Goal: Information Seeking & Learning: Learn about a topic

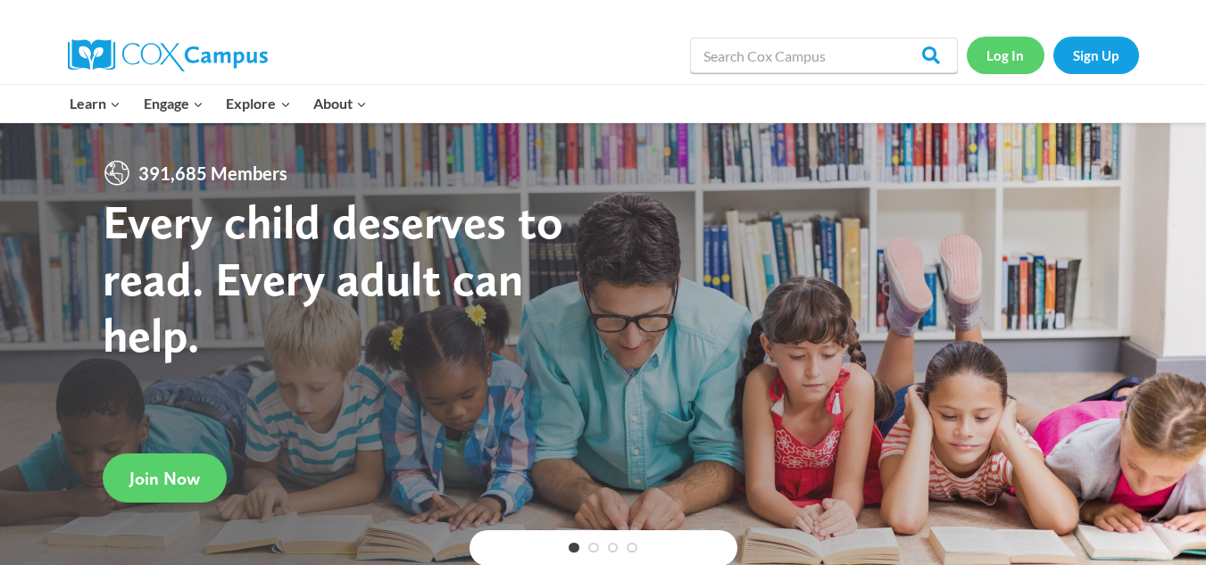
click at [1006, 59] on link "Log In" at bounding box center [1006, 55] width 78 height 37
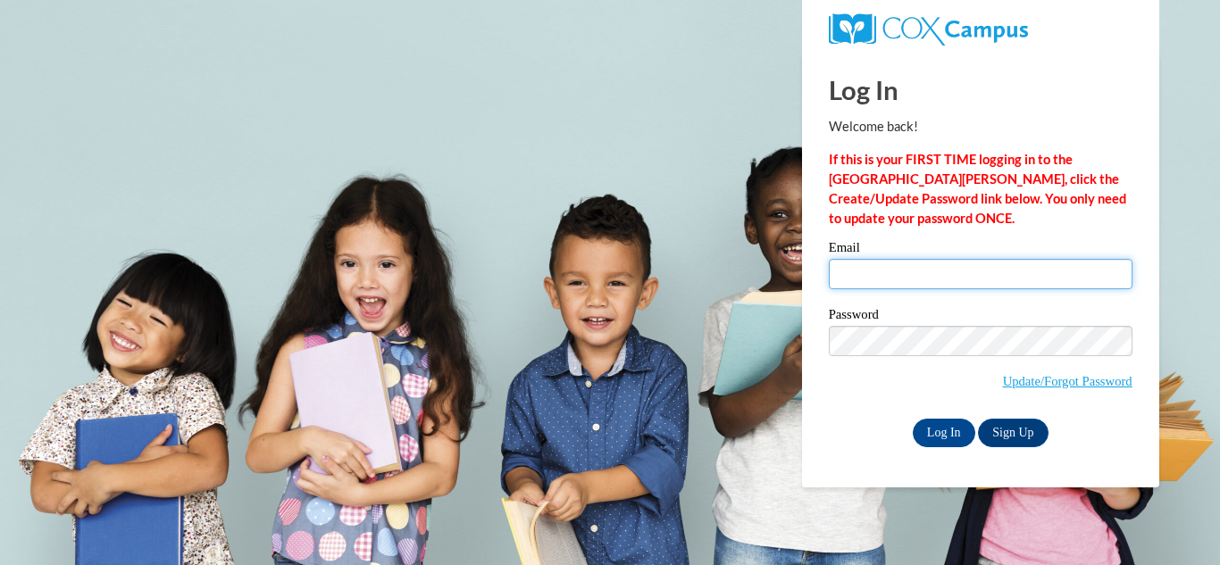
click at [881, 266] on input "Email" at bounding box center [981, 274] width 304 height 30
type input "mpaszkiewicz@wwusd.org"
click at [887, 355] on span "Update/Forgot Password" at bounding box center [981, 363] width 304 height 74
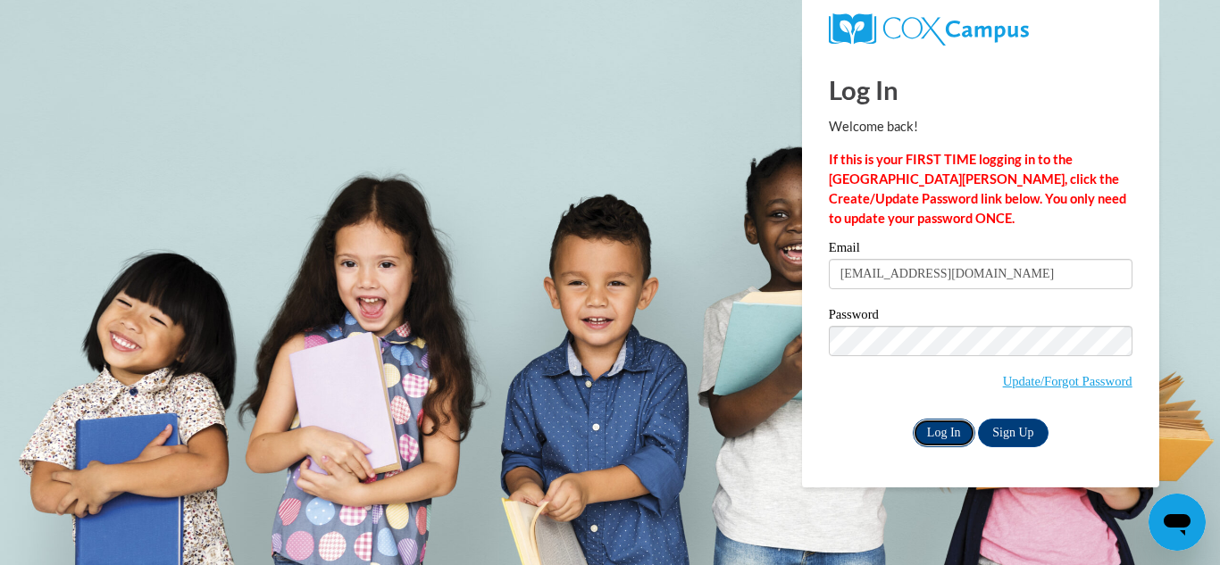
click at [924, 429] on input "Log In" at bounding box center [944, 433] width 63 height 29
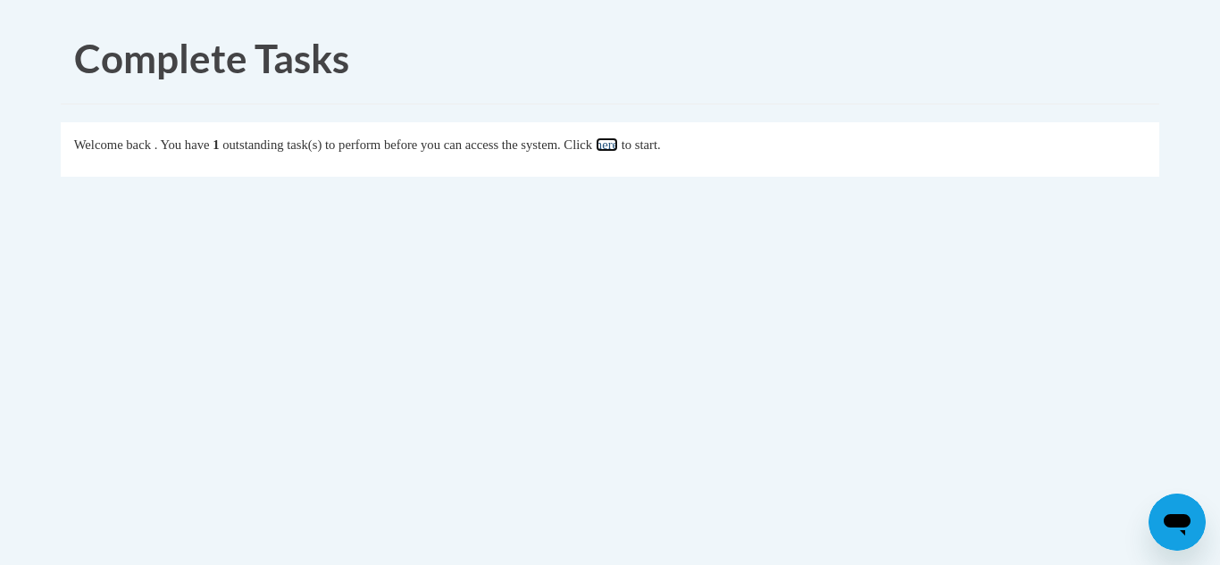
click at [618, 141] on link "here" at bounding box center [607, 145] width 22 height 14
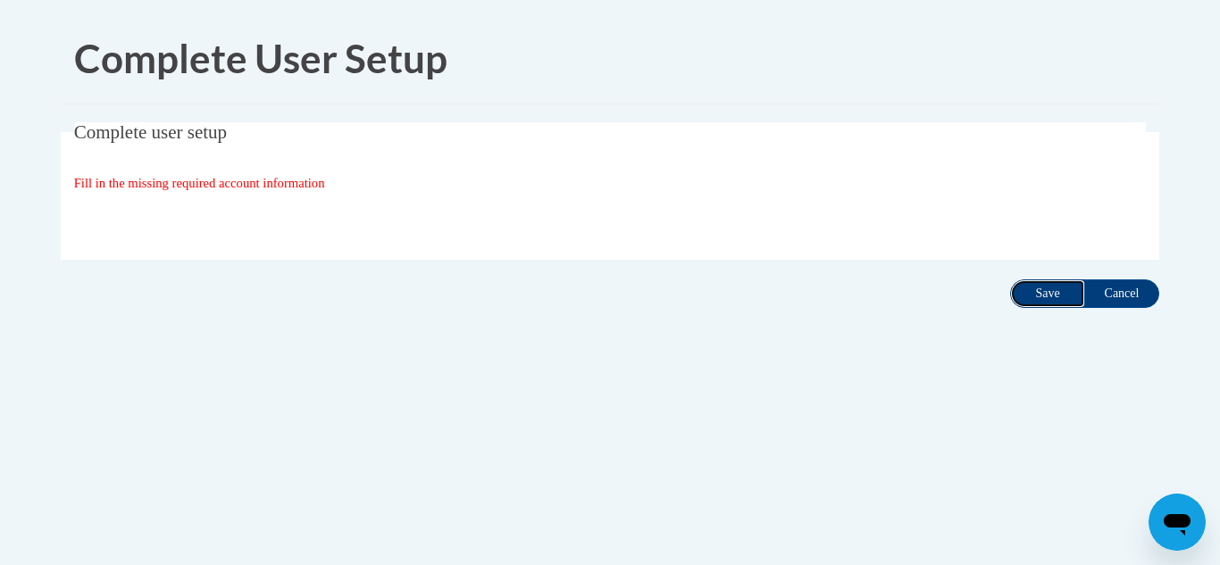
click at [1036, 288] on input "Save" at bounding box center [1047, 293] width 75 height 29
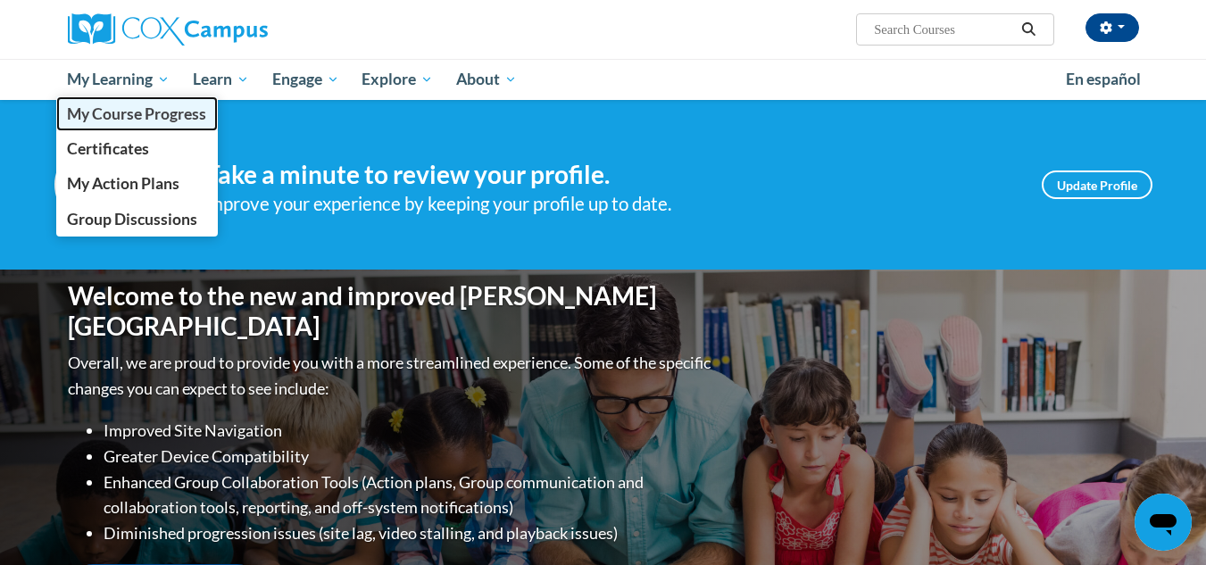
click at [144, 119] on span "My Course Progress" at bounding box center [136, 113] width 139 height 19
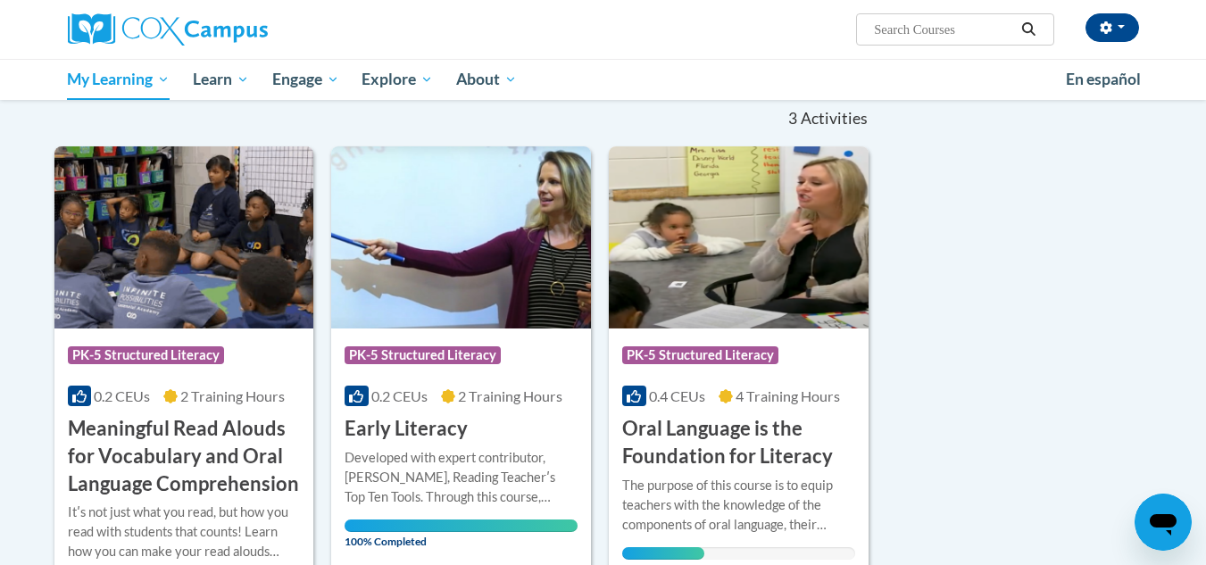
scroll to position [357, 0]
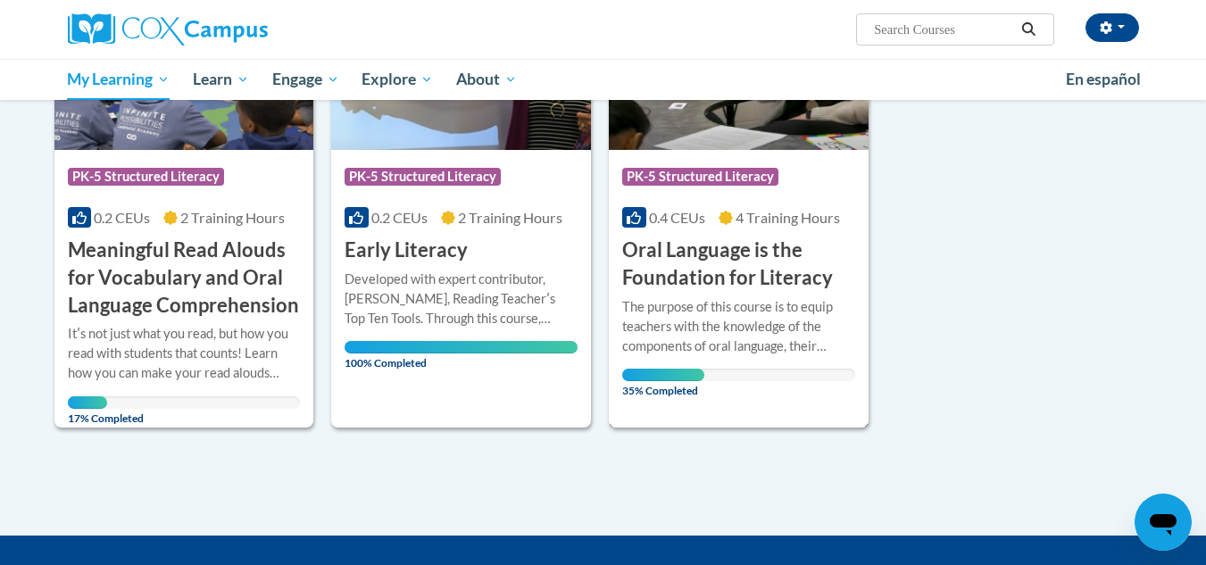
click at [677, 288] on h3 "Oral Language is the Foundation for Literacy" at bounding box center [738, 264] width 233 height 55
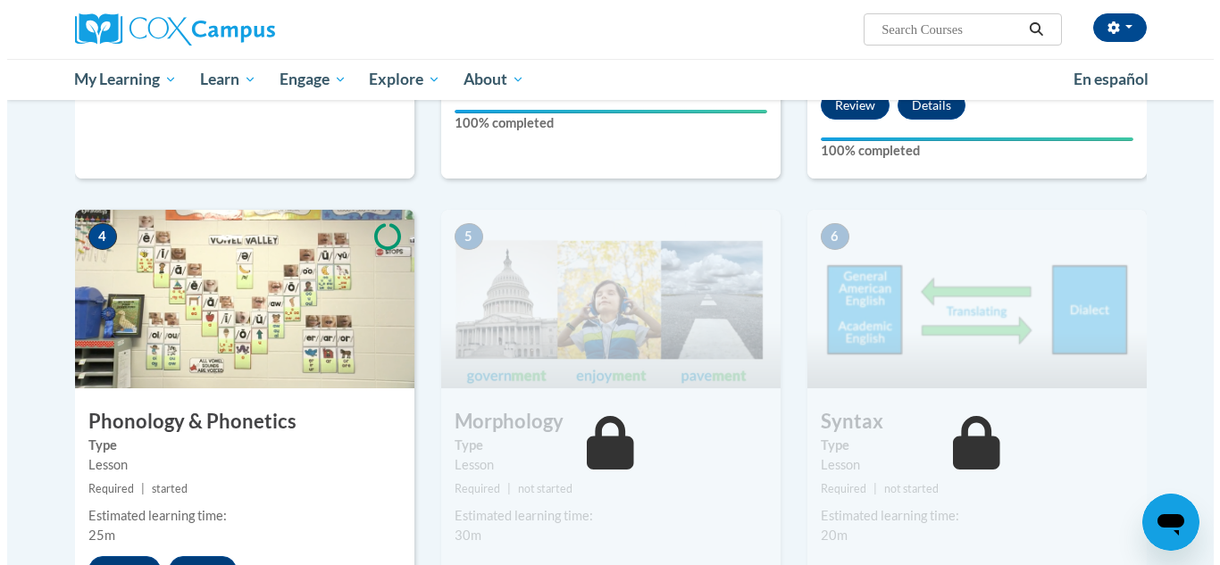
scroll to position [893, 0]
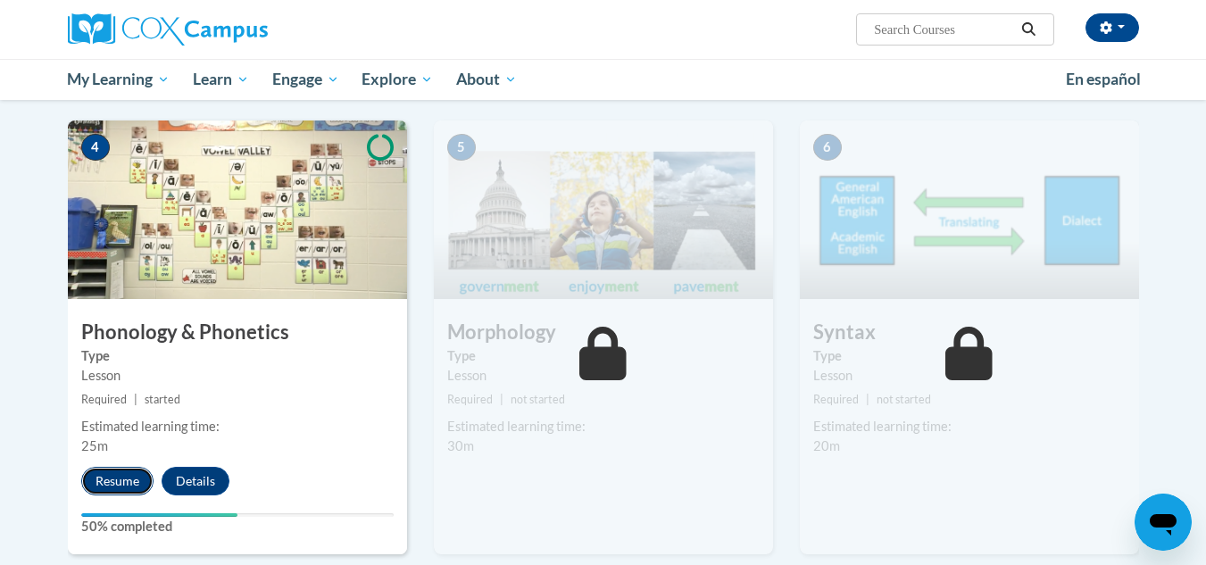
click at [120, 479] on button "Resume" at bounding box center [117, 481] width 72 height 29
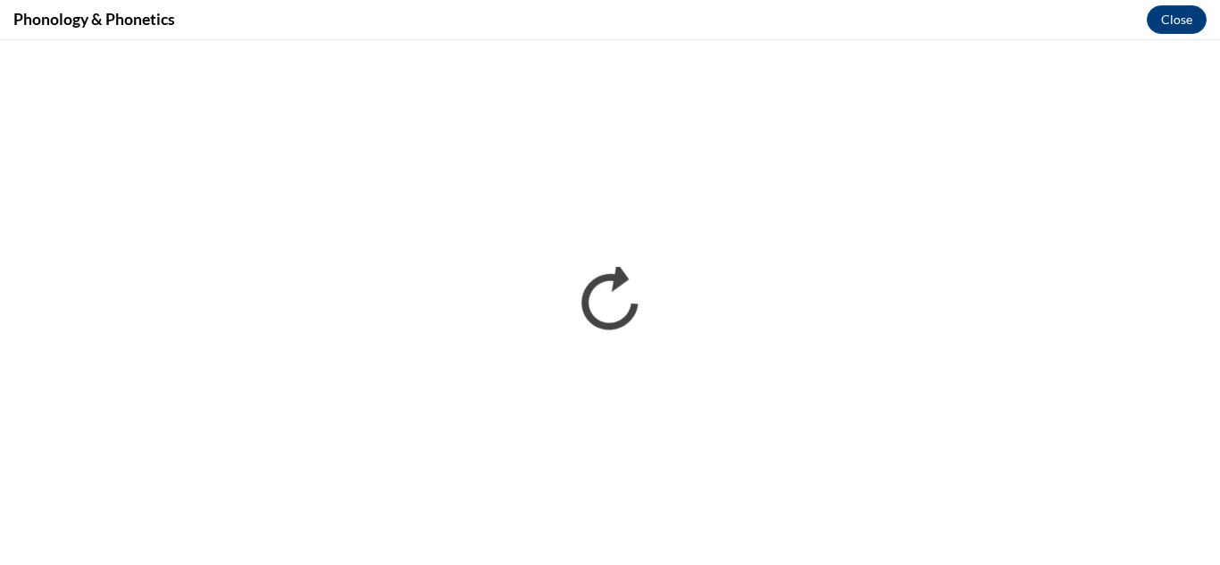
scroll to position [0, 0]
